Goal: Communication & Community: Answer question/provide support

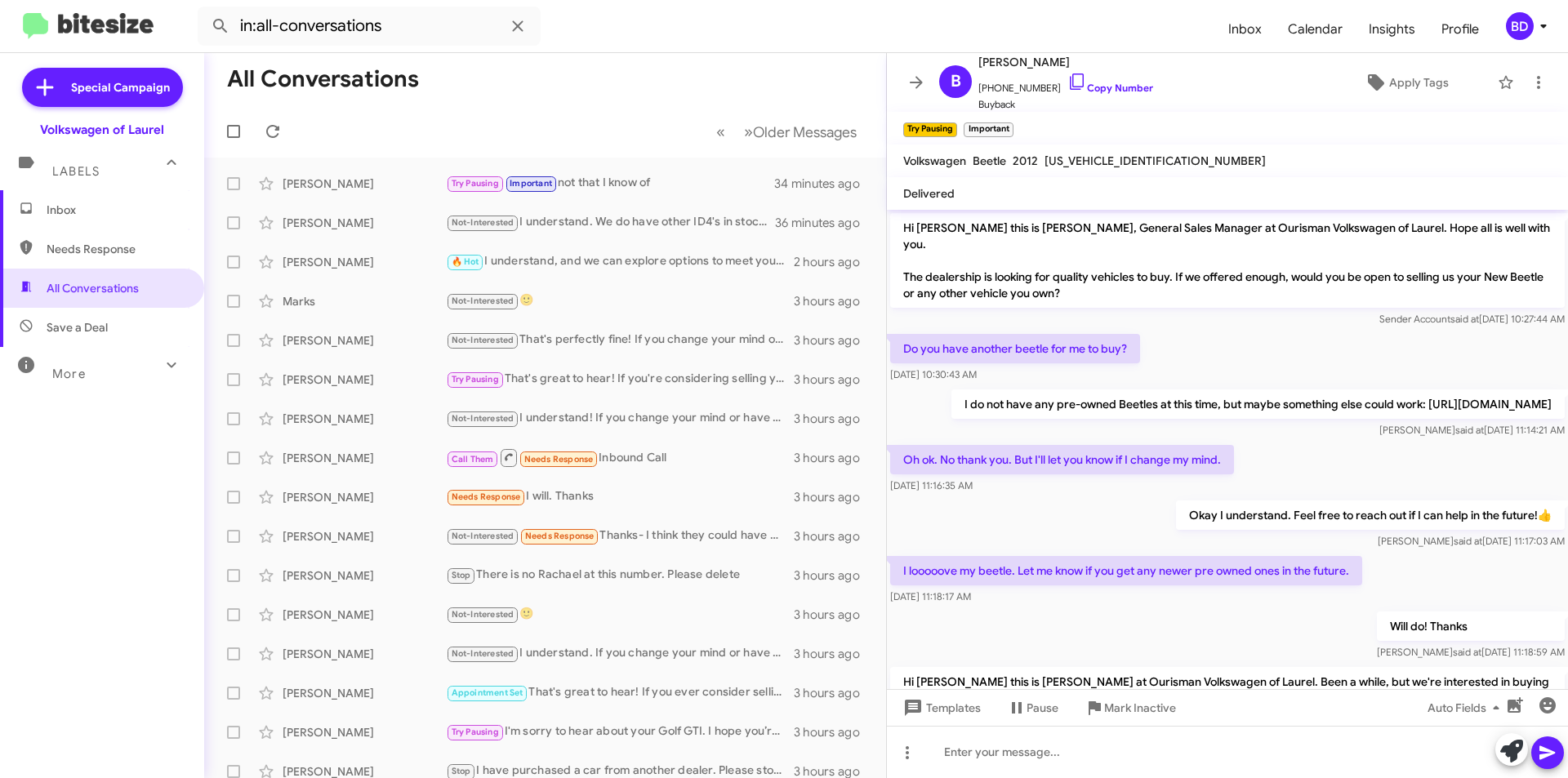
scroll to position [378, 0]
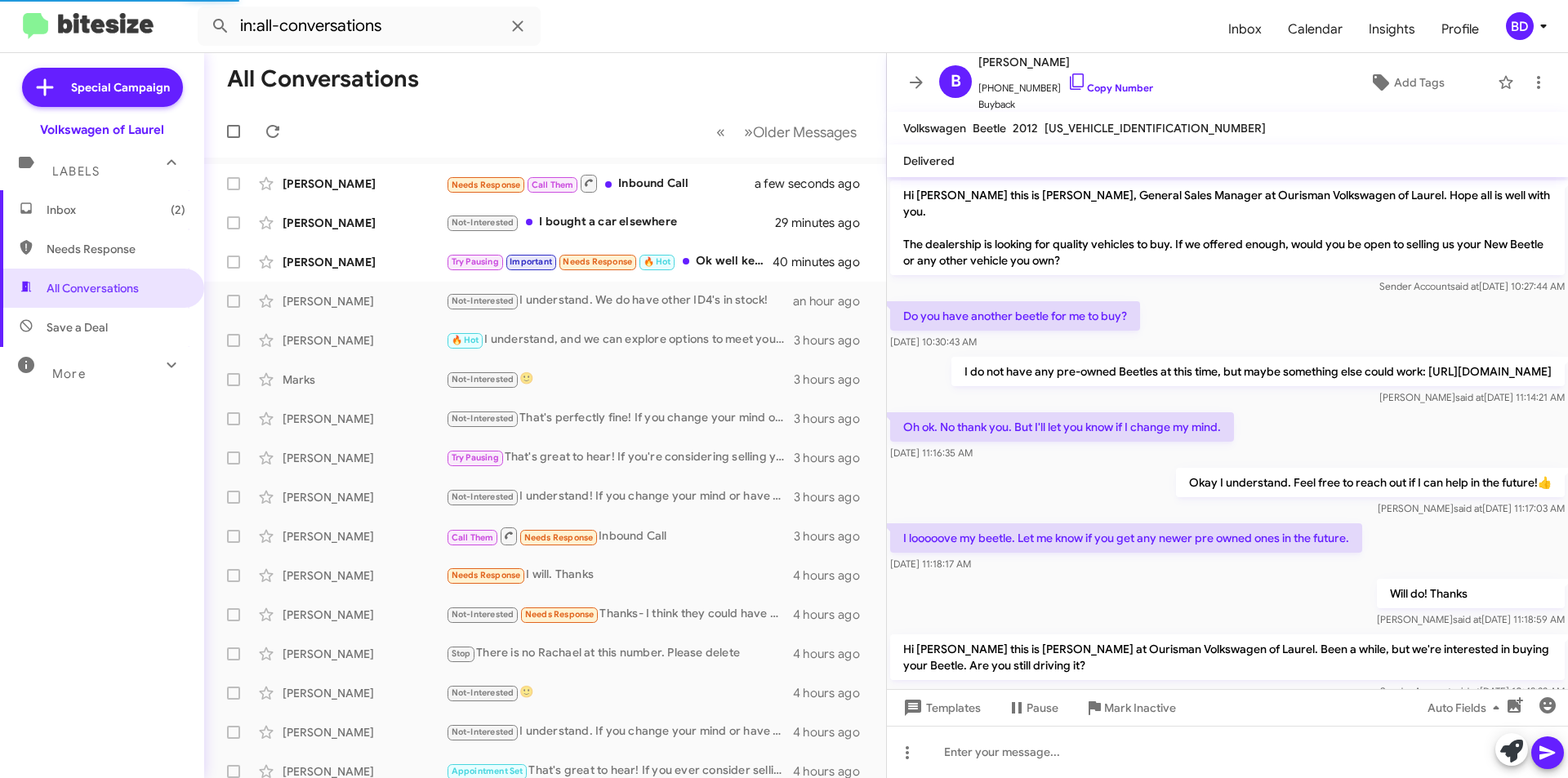
scroll to position [437, 0]
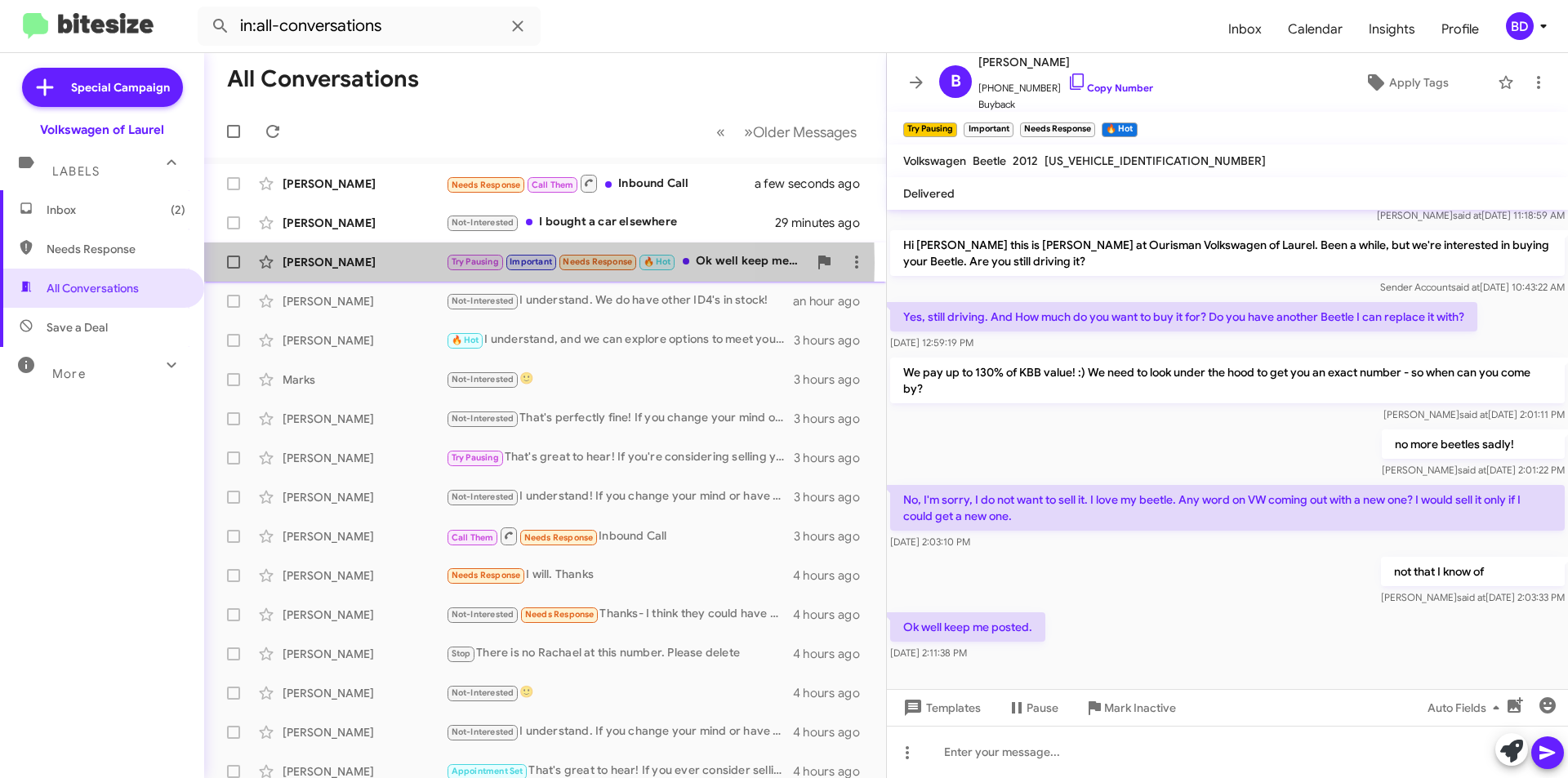
click at [399, 263] on div "[PERSON_NAME]" at bounding box center [365, 262] width 164 height 17
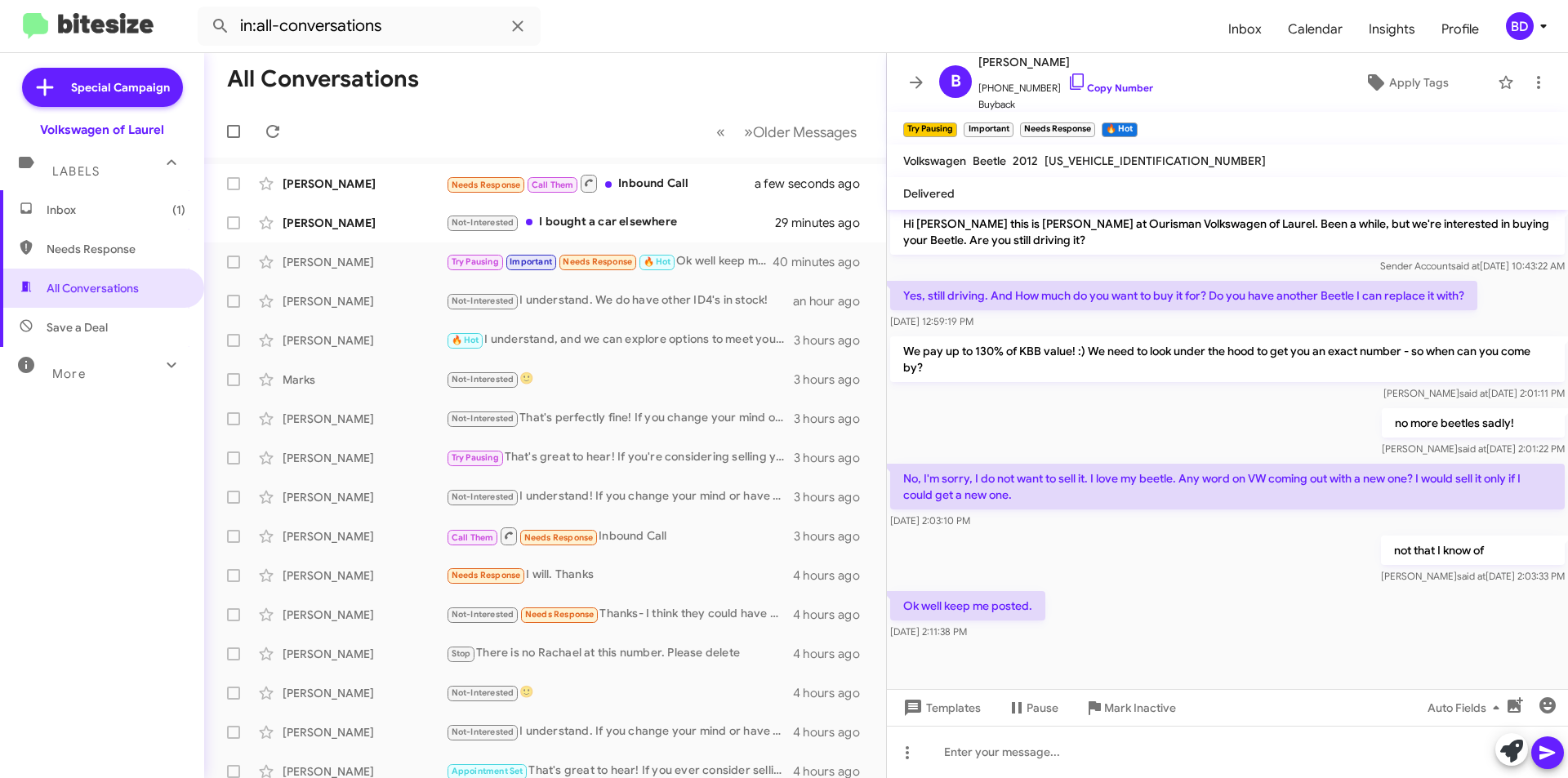
scroll to position [470, 0]
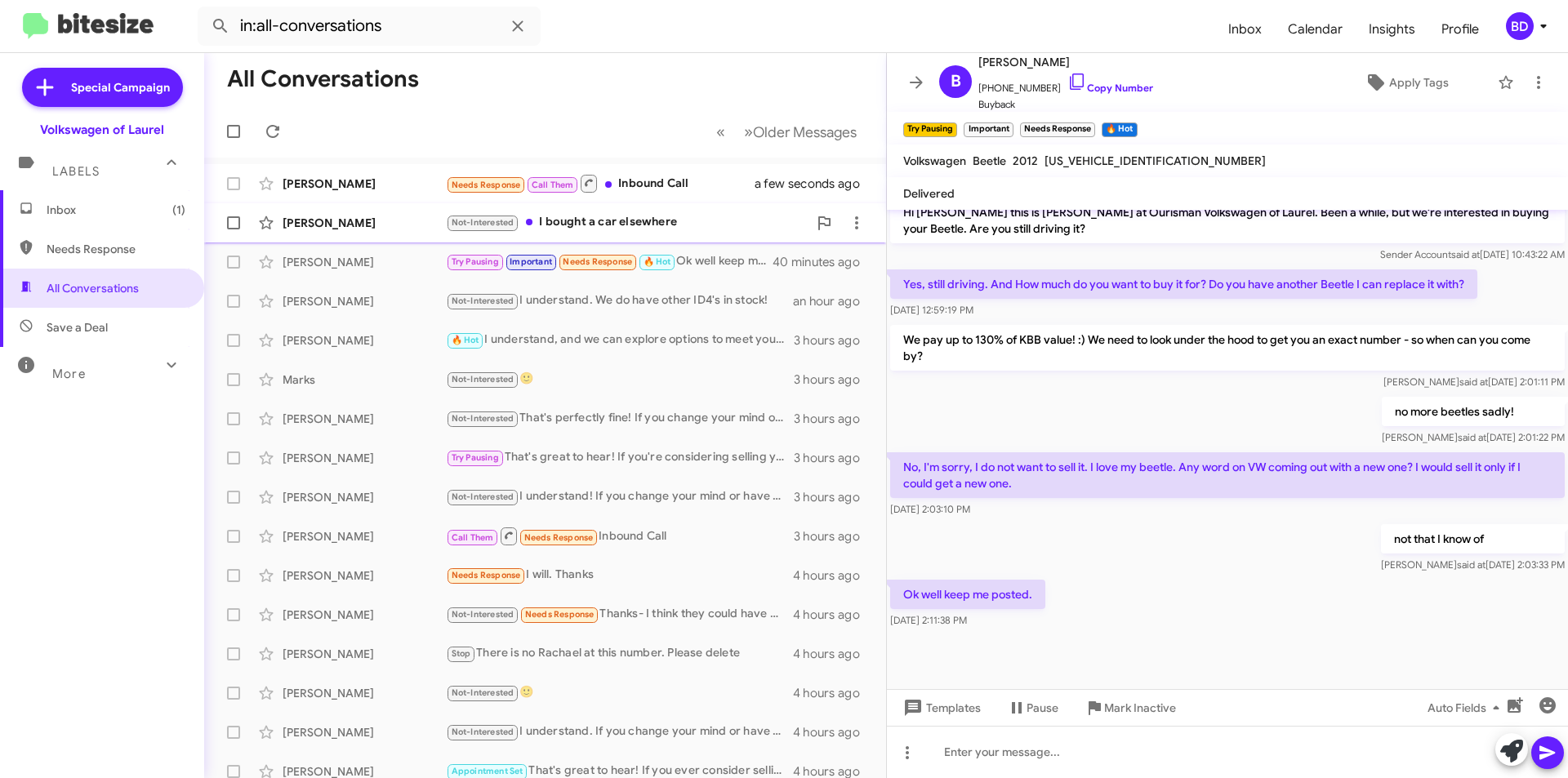
click at [690, 219] on div "Not-Interested I bought a car elsewhere" at bounding box center [627, 223] width 362 height 19
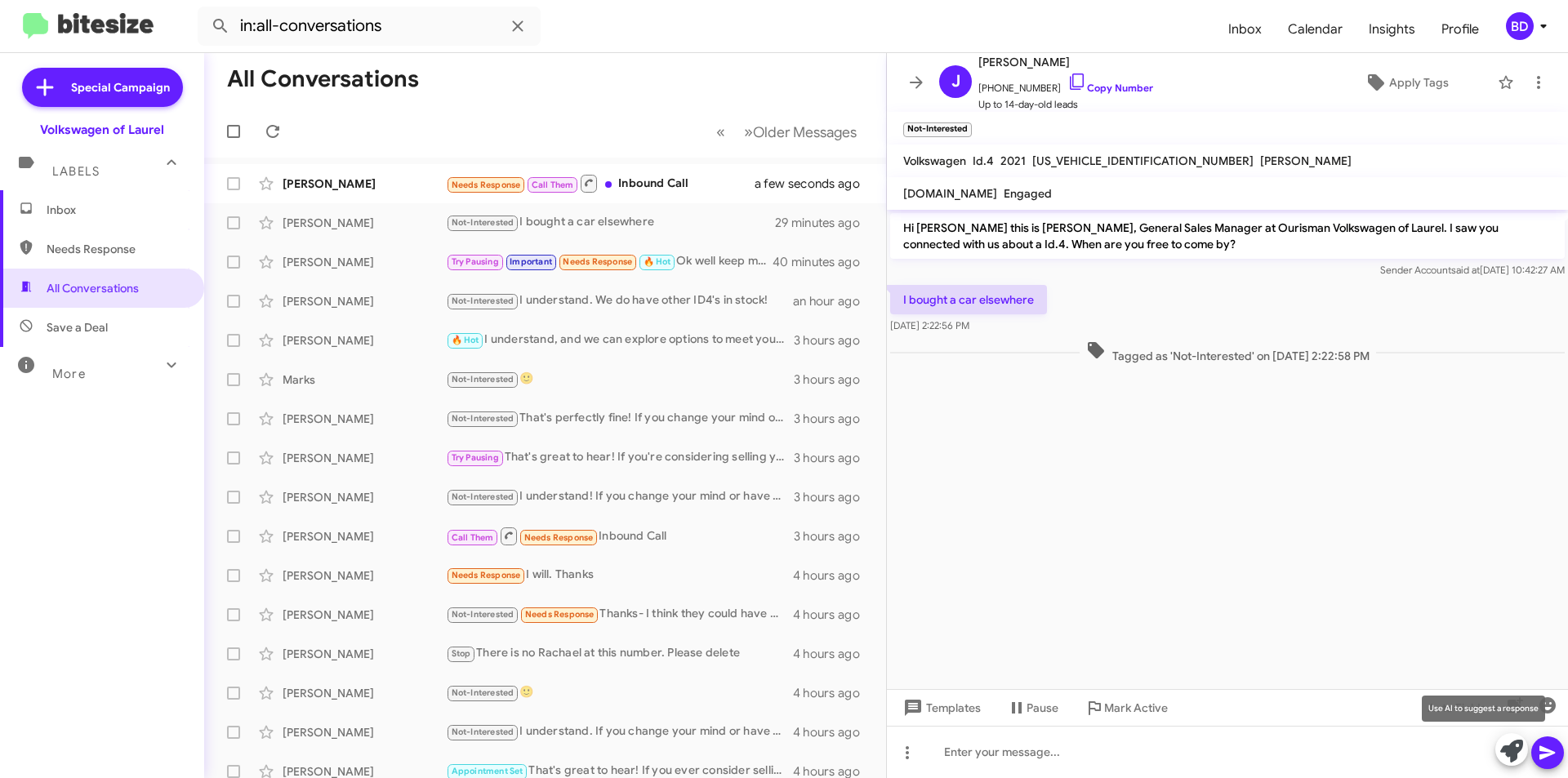
click at [1513, 753] on icon at bounding box center [1511, 751] width 23 height 23
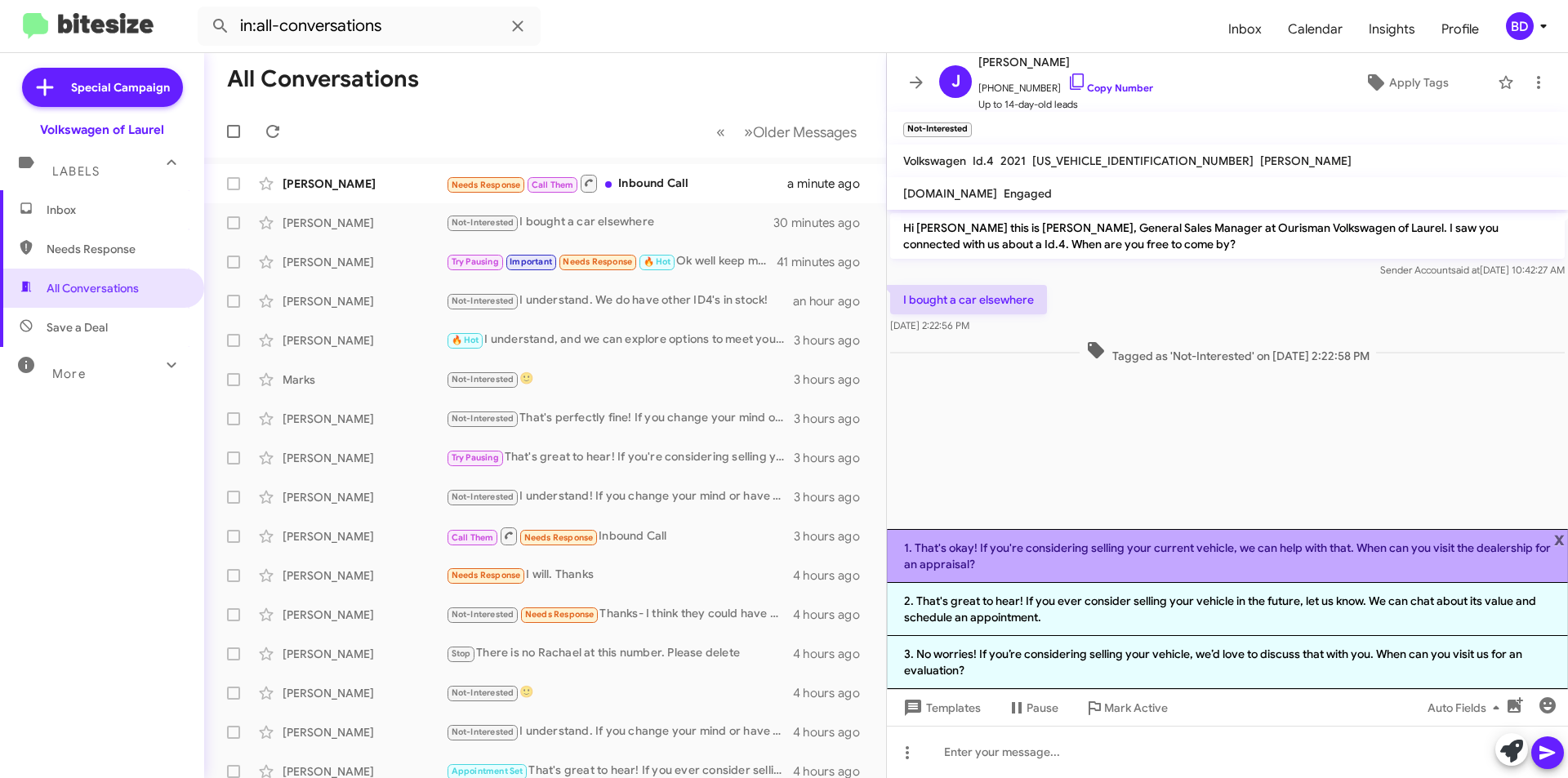
click at [1046, 555] on li "1. That's okay! If you're considering selling your current vehicle, we can help…" at bounding box center [1227, 556] width 681 height 54
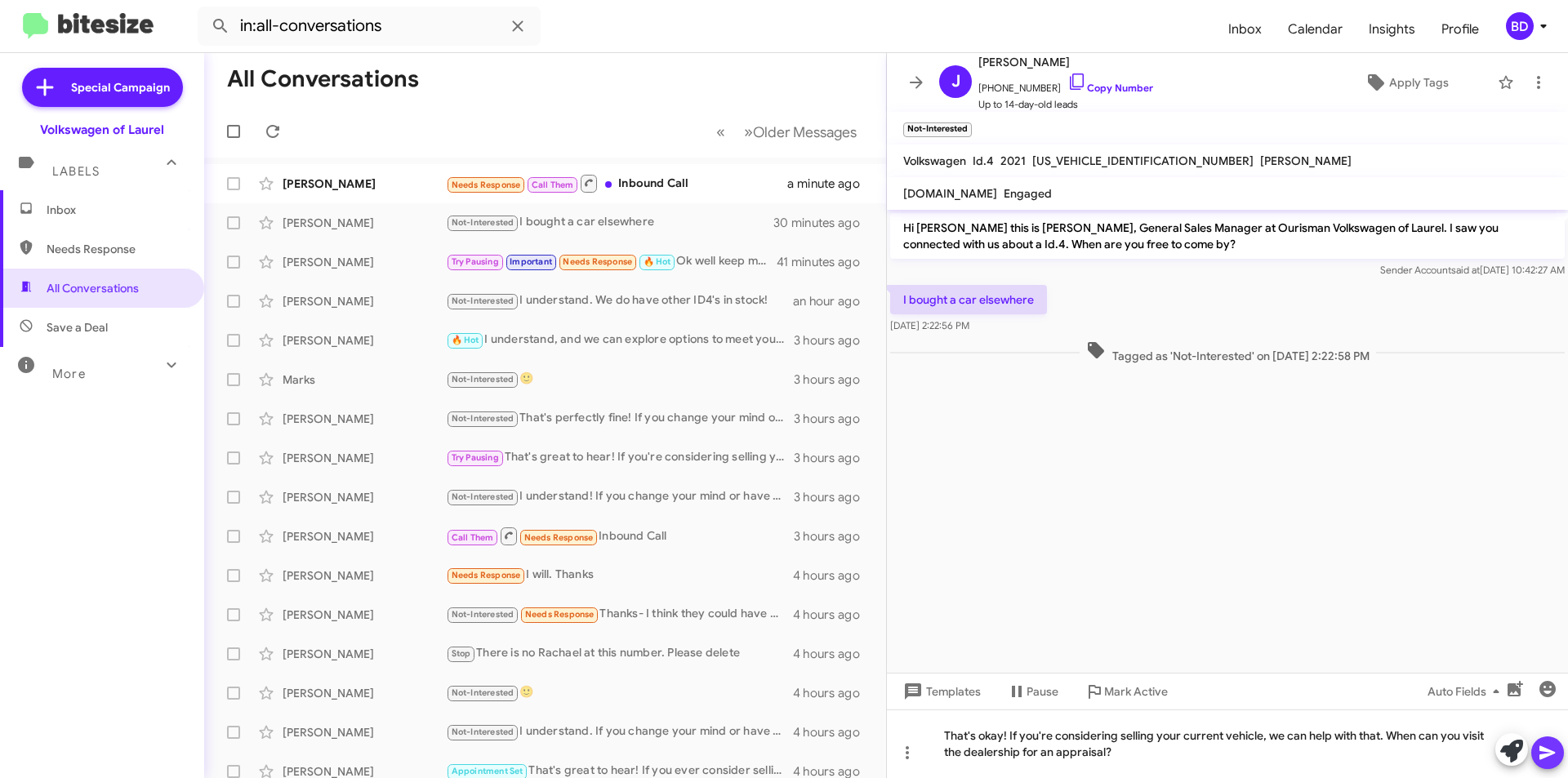
click at [1546, 754] on icon at bounding box center [1547, 753] width 20 height 20
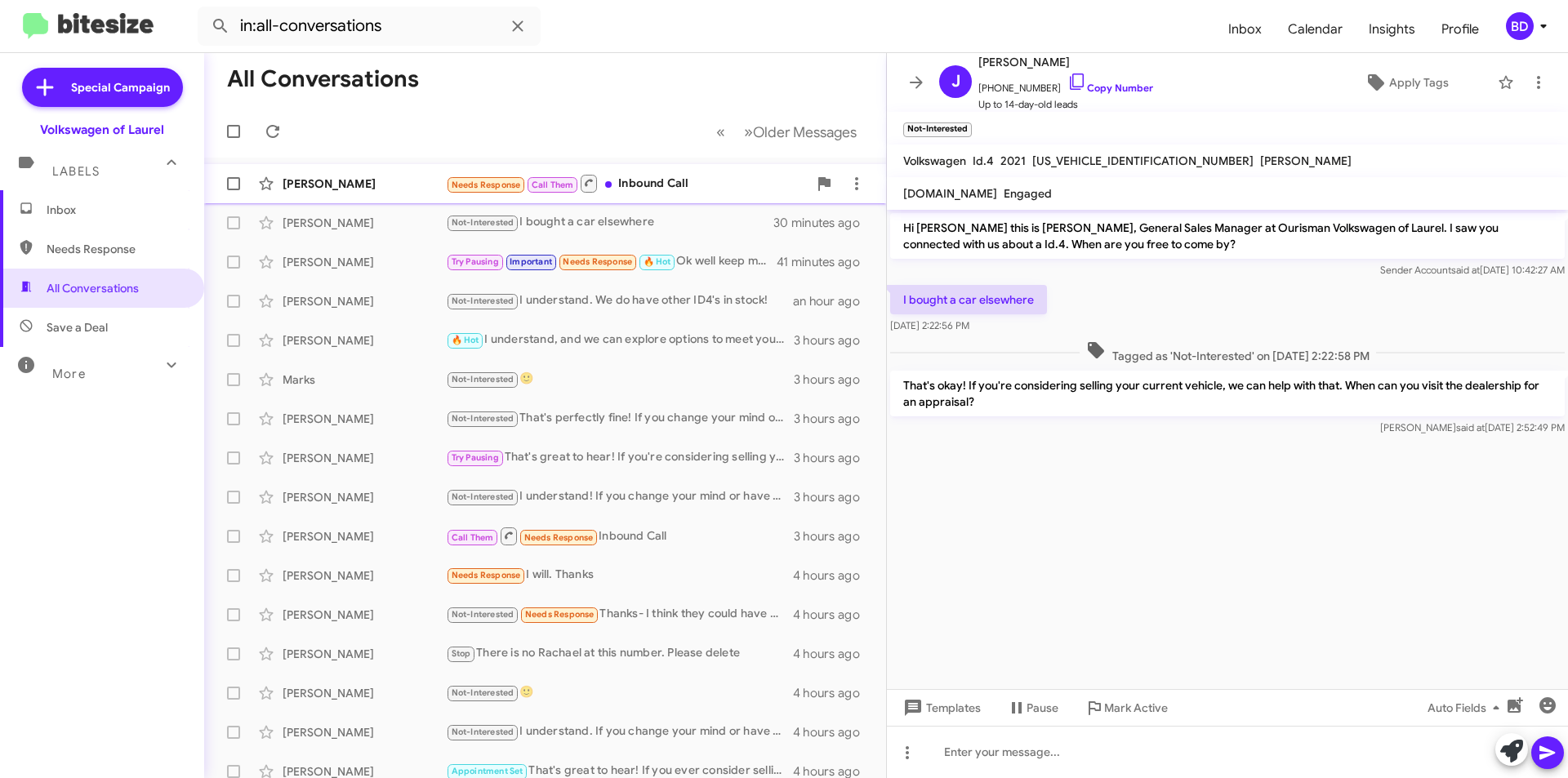
click at [736, 180] on div "Needs Response Call Them Inbound Call" at bounding box center [627, 183] width 362 height 20
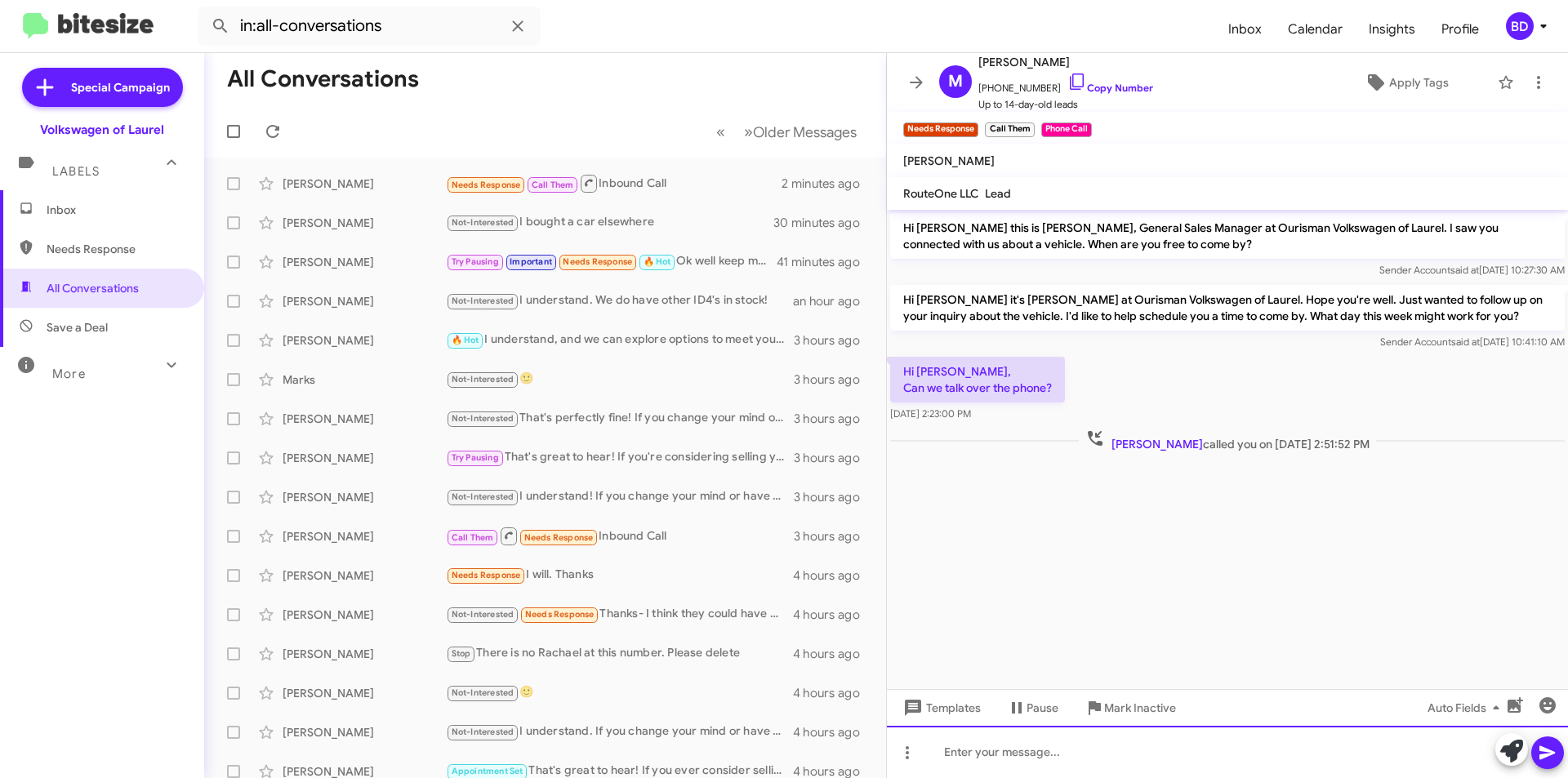
paste div
click at [1551, 751] on icon at bounding box center [1547, 754] width 16 height 14
